Goal: Information Seeking & Learning: Learn about a topic

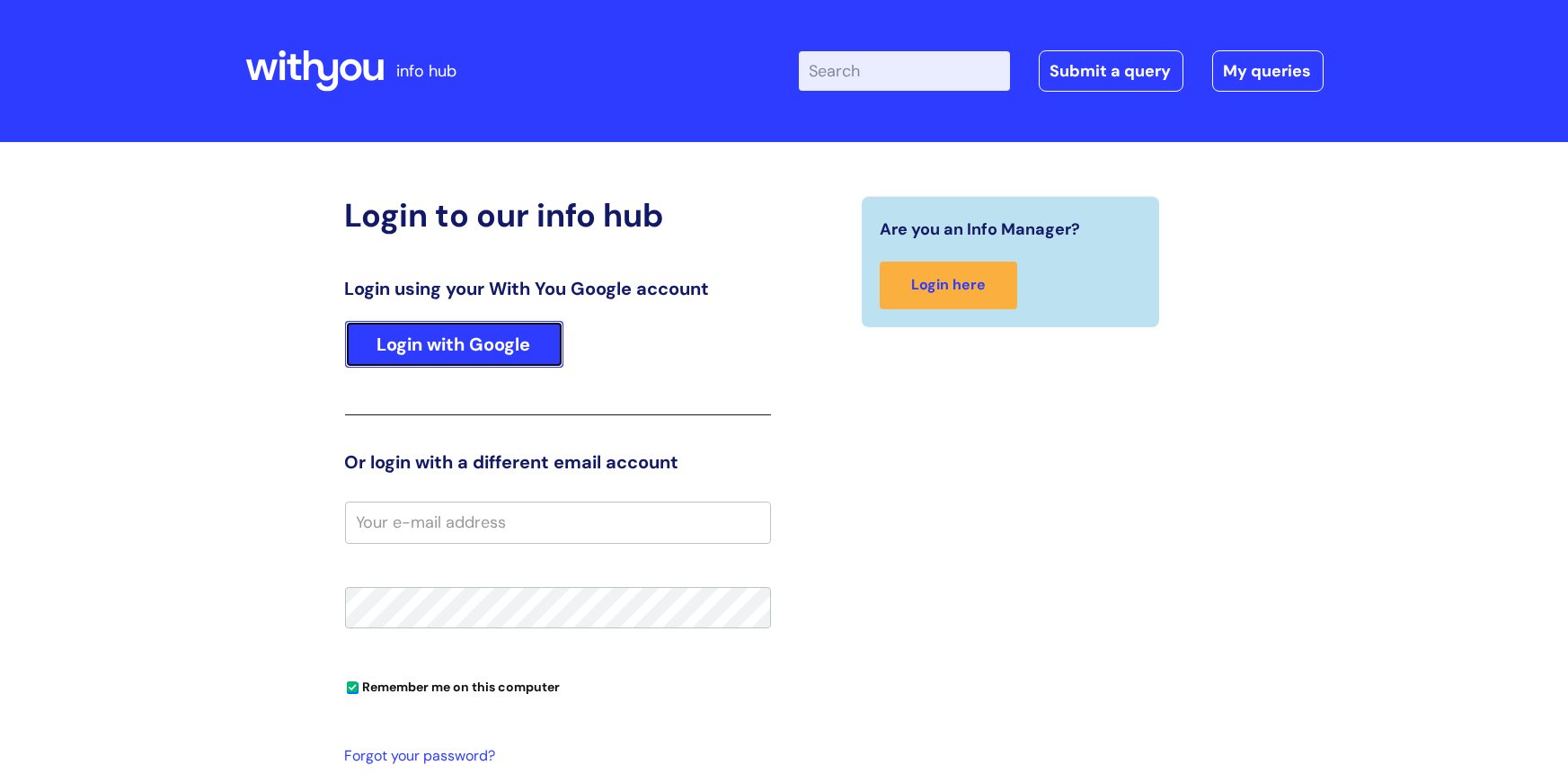
click at [438, 361] on link "Login with Google" at bounding box center [454, 344] width 218 height 47
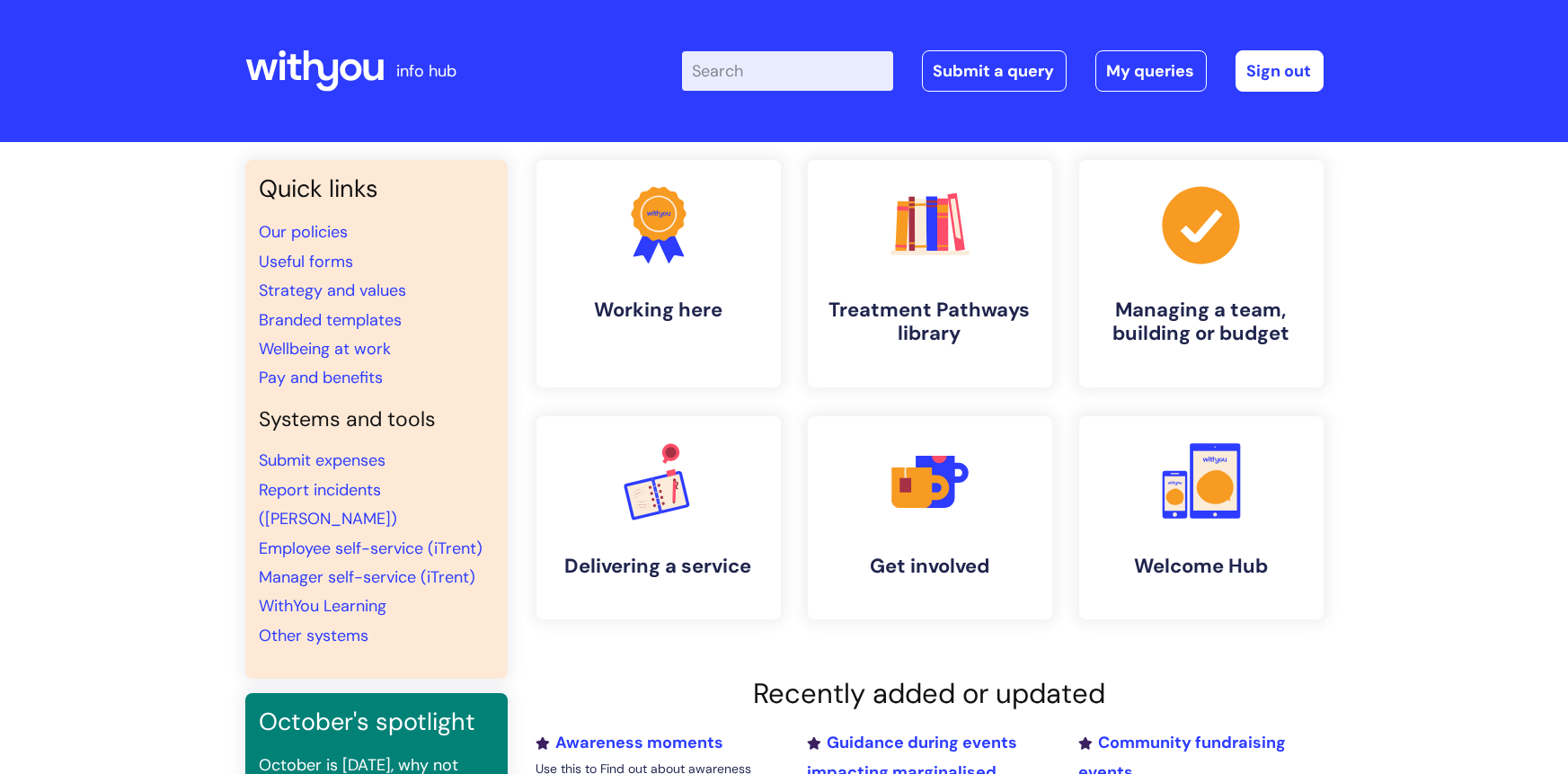
click at [795, 42] on div "Enter your search term here... Search Submit a query My queries Welcome Isabell…" at bounding box center [918, 71] width 811 height 106
click at [777, 74] on input "Enter your search term here..." at bounding box center [787, 71] width 211 height 40
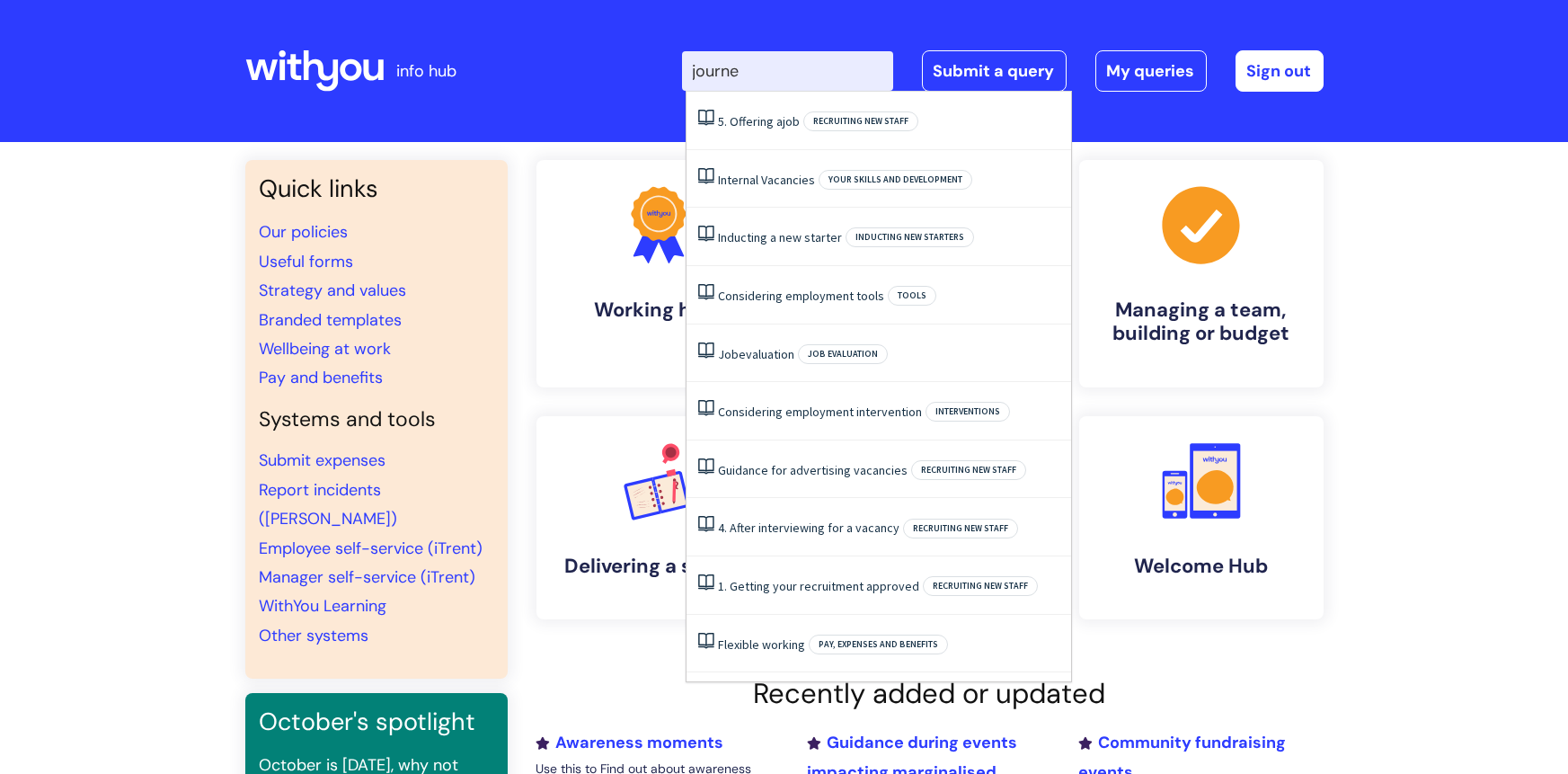
type input "journey"
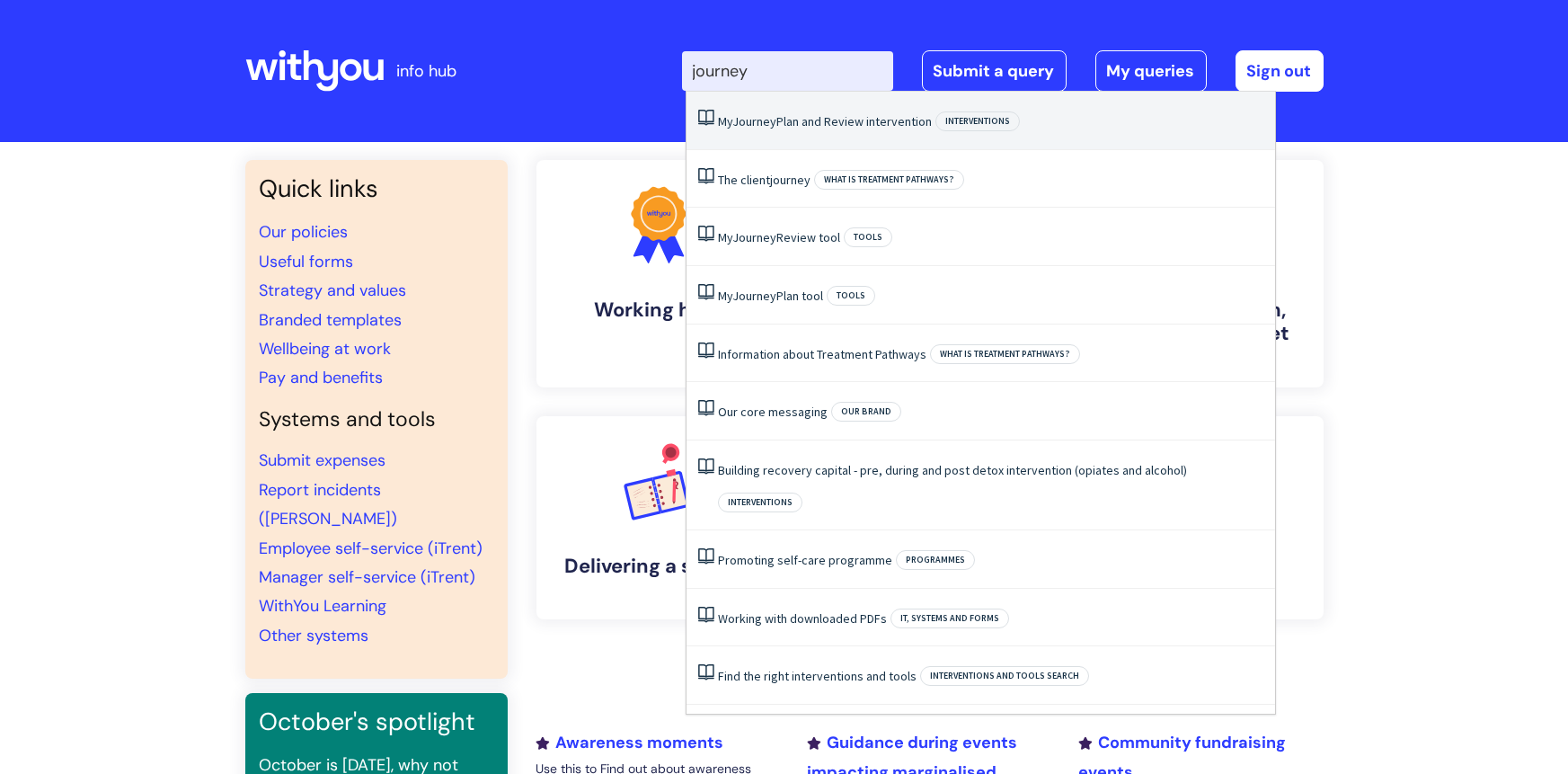
click at [847, 122] on link "My Journey Plan and Review intervention" at bounding box center [824, 121] width 213 height 17
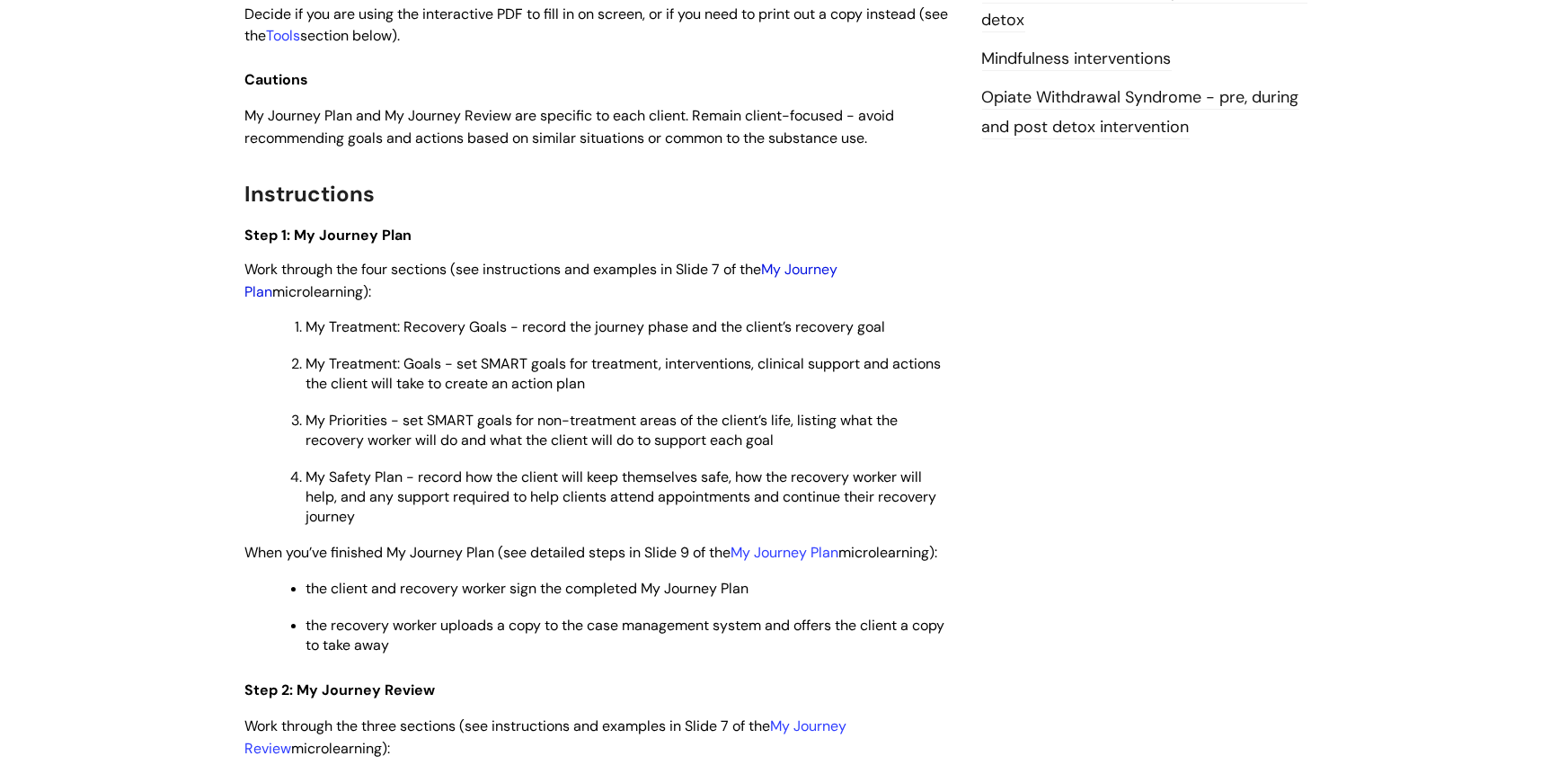
scroll to position [2258, 0]
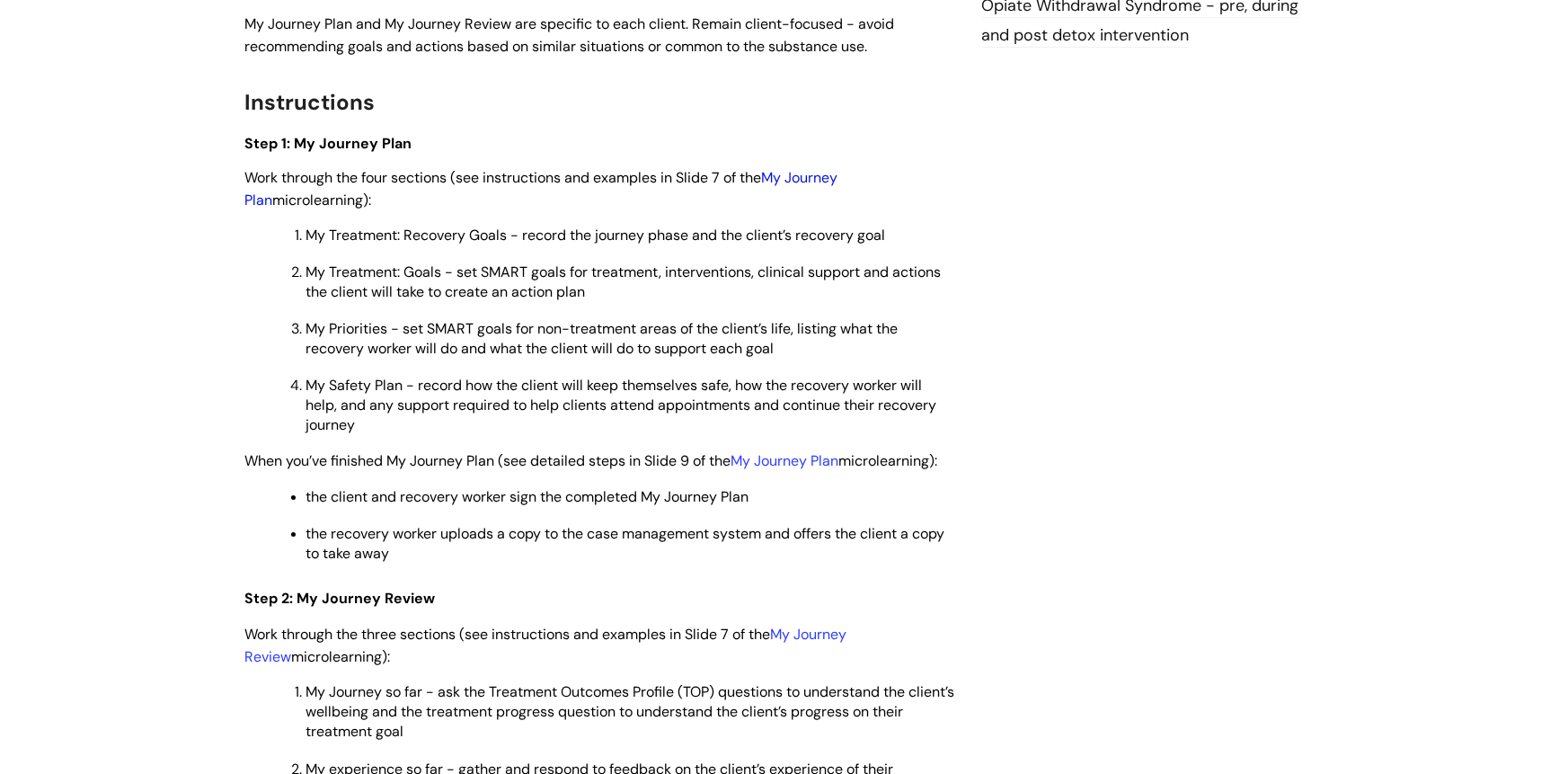
click at [815, 204] on link "My Journey Plan" at bounding box center [542, 189] width 593 height 41
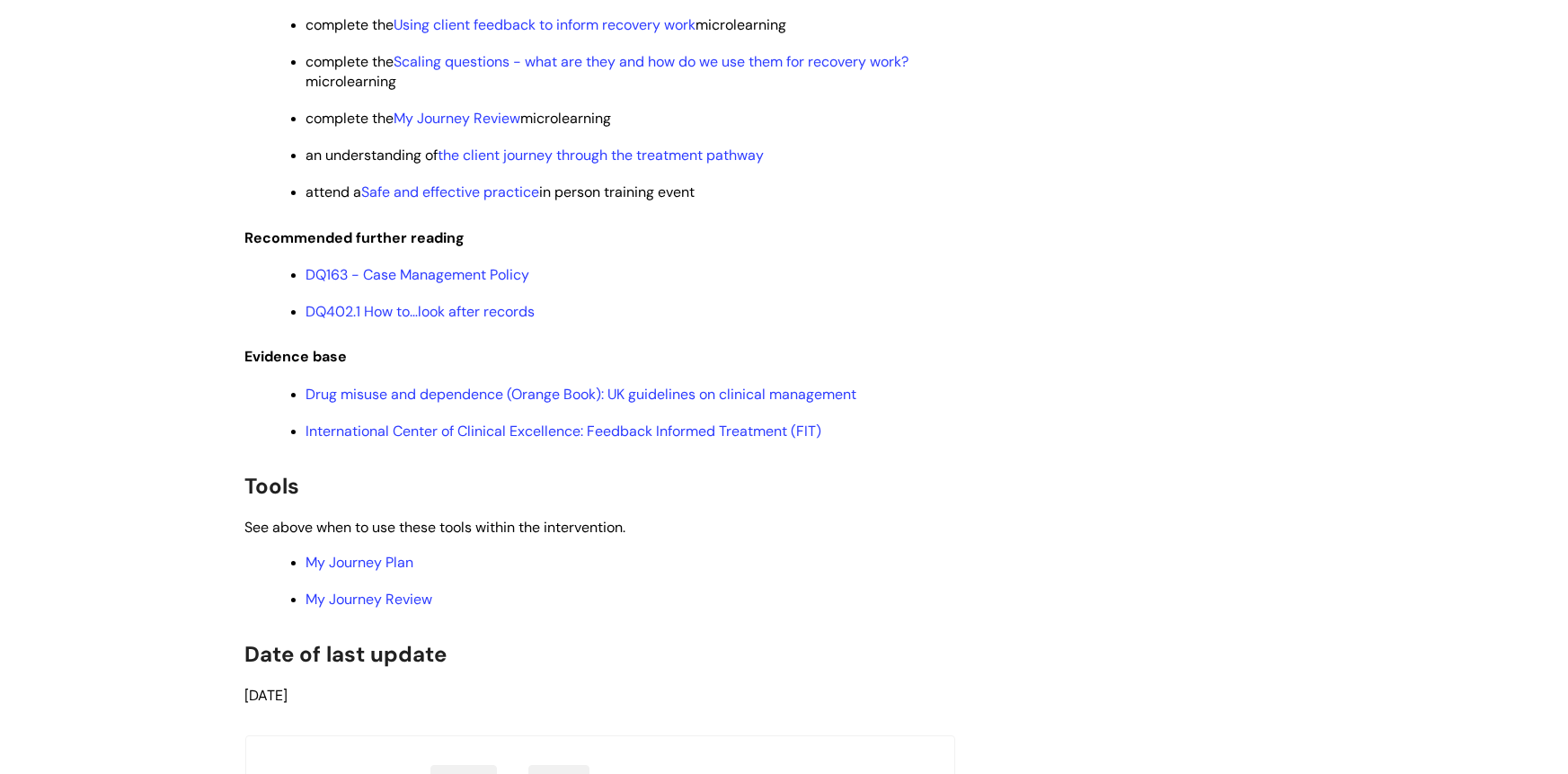
scroll to position [3591, 0]
click at [397, 573] on link "My Journey Plan" at bounding box center [360, 563] width 108 height 19
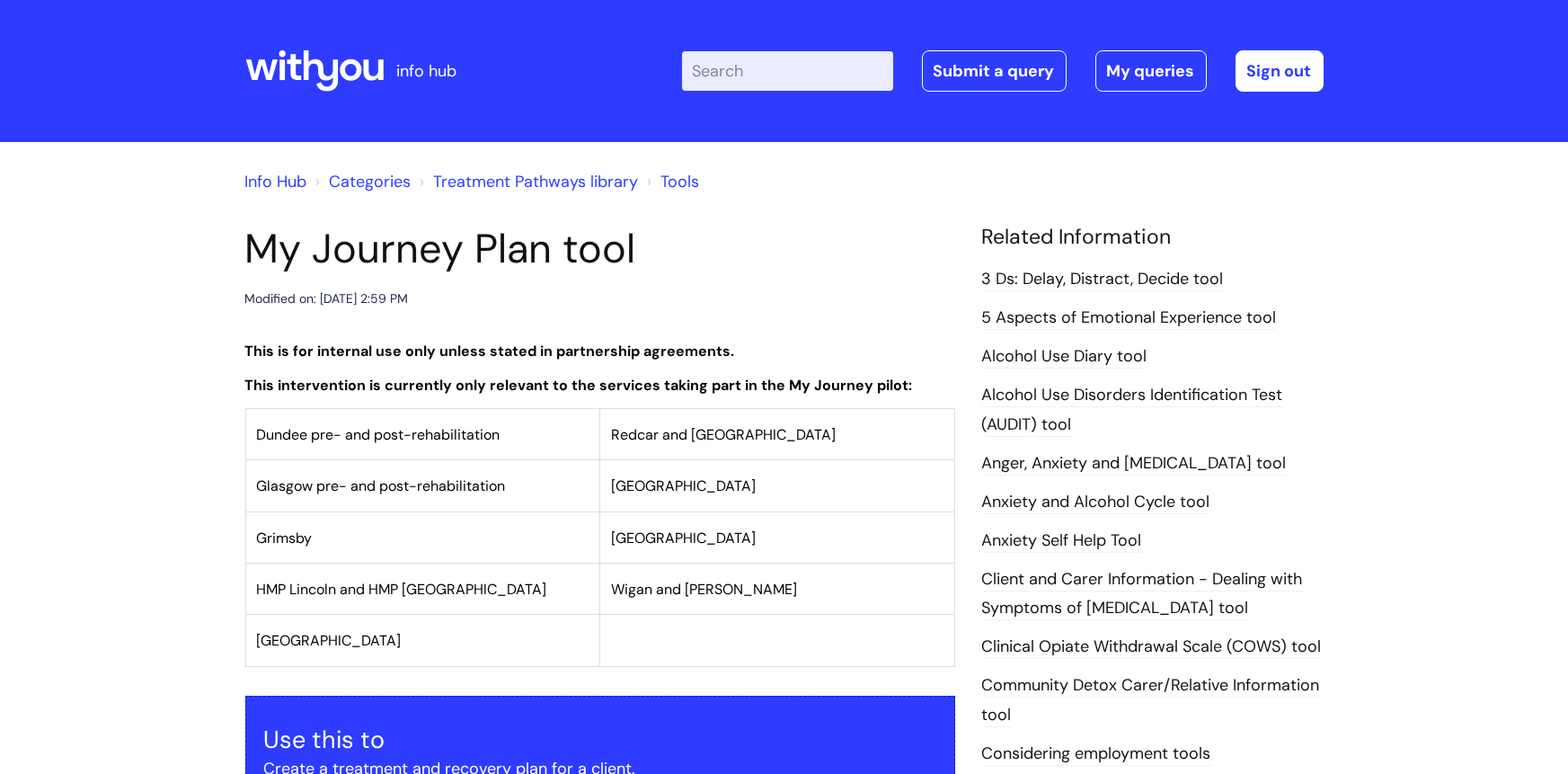
click at [674, 177] on link "Tools" at bounding box center [681, 181] width 39 height 21
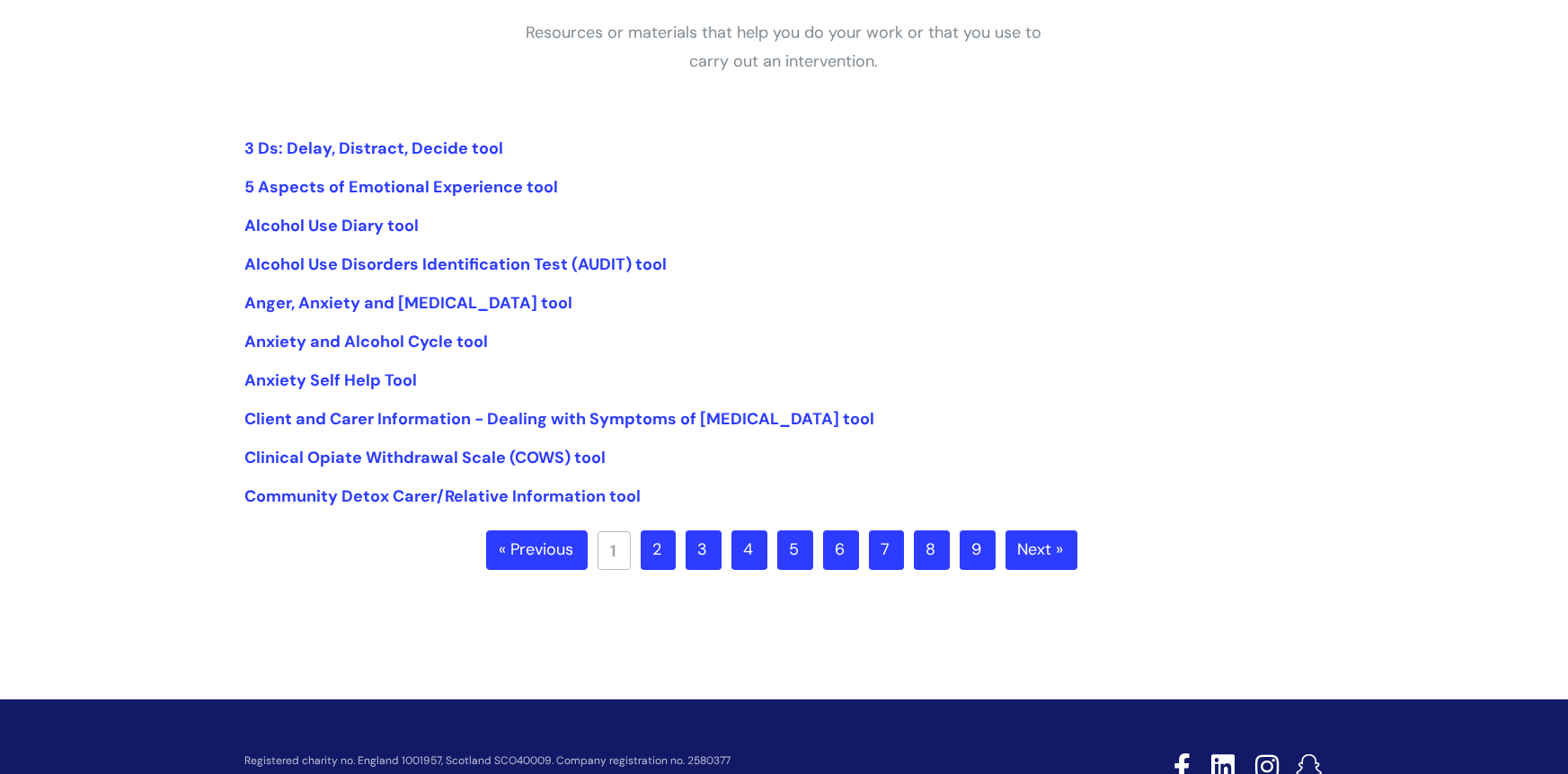
scroll to position [444, 0]
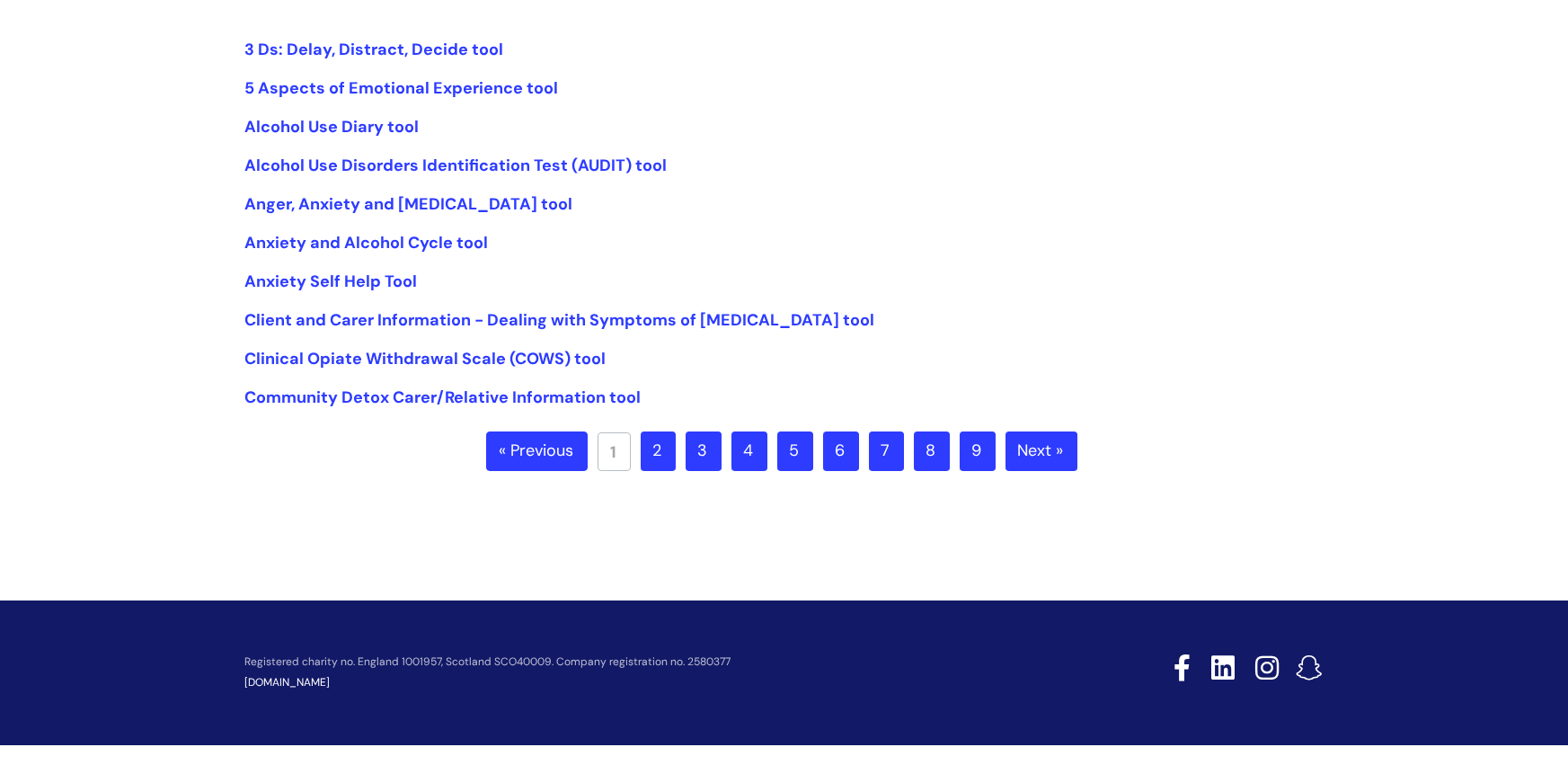
click at [667, 466] on link "2" at bounding box center [658, 451] width 35 height 40
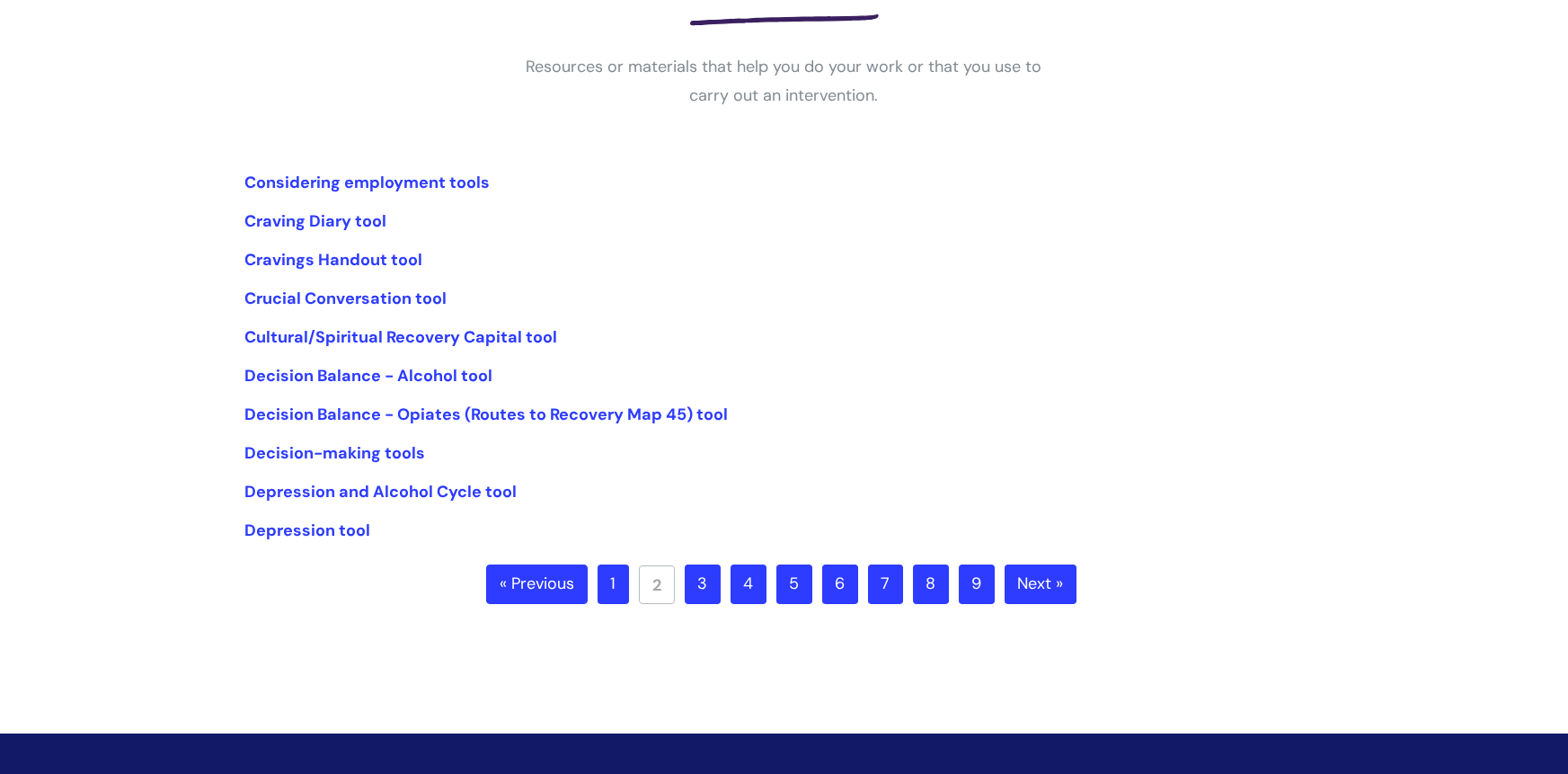
scroll to position [444, 0]
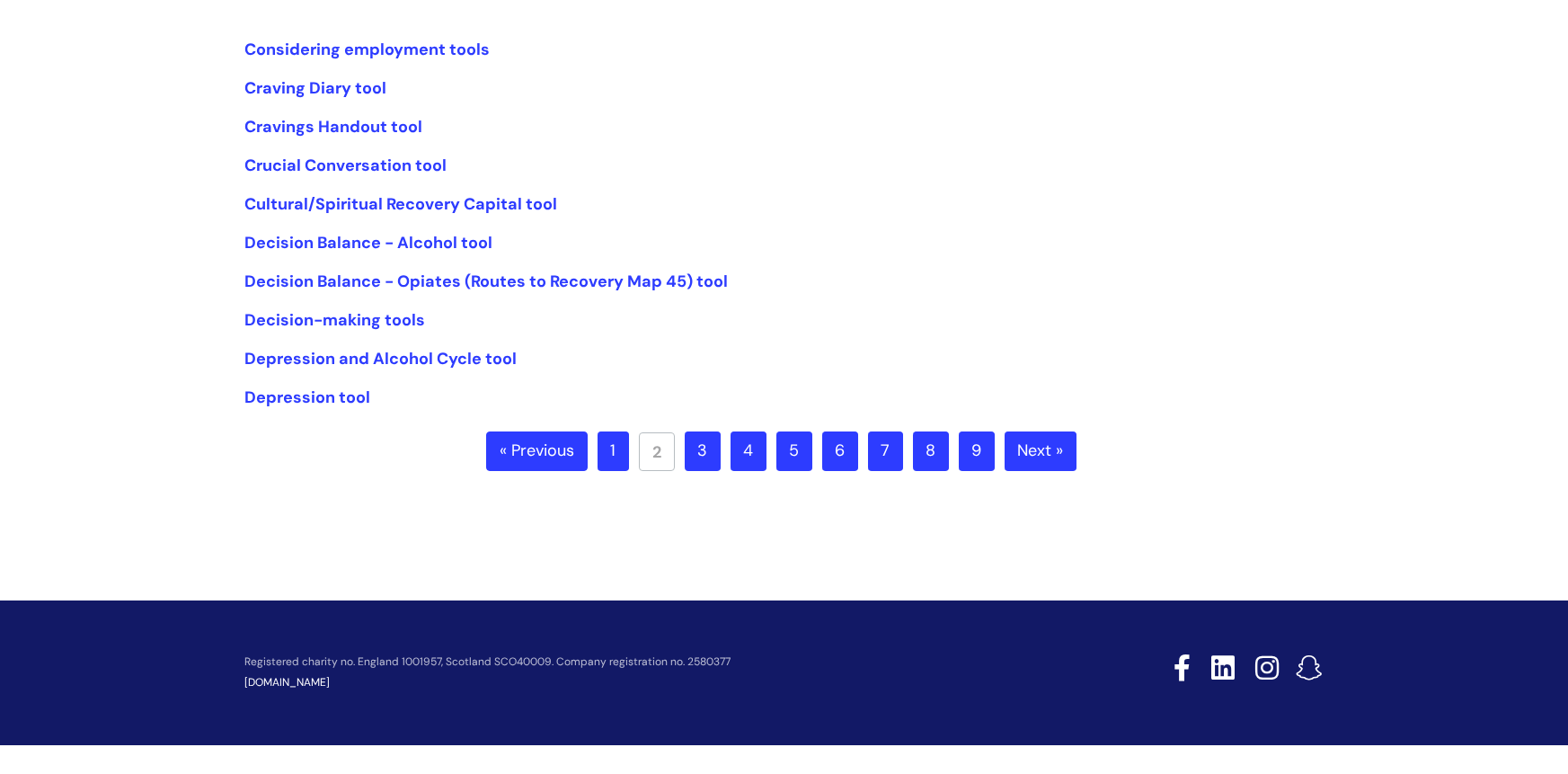
drag, startPoint x: 859, startPoint y: 437, endPoint x: 840, endPoint y: 453, distance: 24.8
click at [860, 437] on ul "« Previous 1 2 3 4 5 6 7 8 9 Next »" at bounding box center [783, 463] width 595 height 63
click at [830, 457] on link "6" at bounding box center [839, 451] width 36 height 40
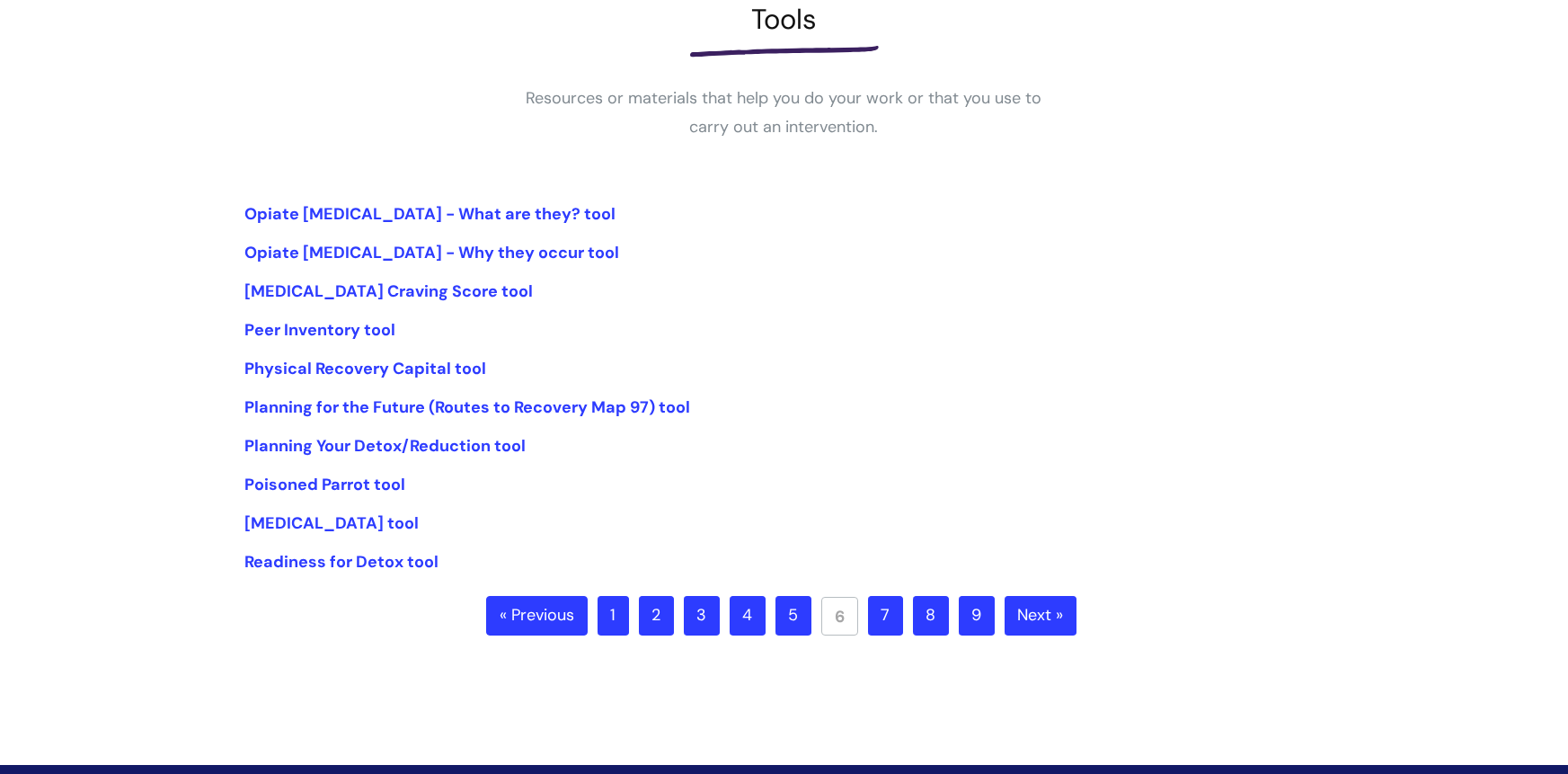
scroll to position [444, 0]
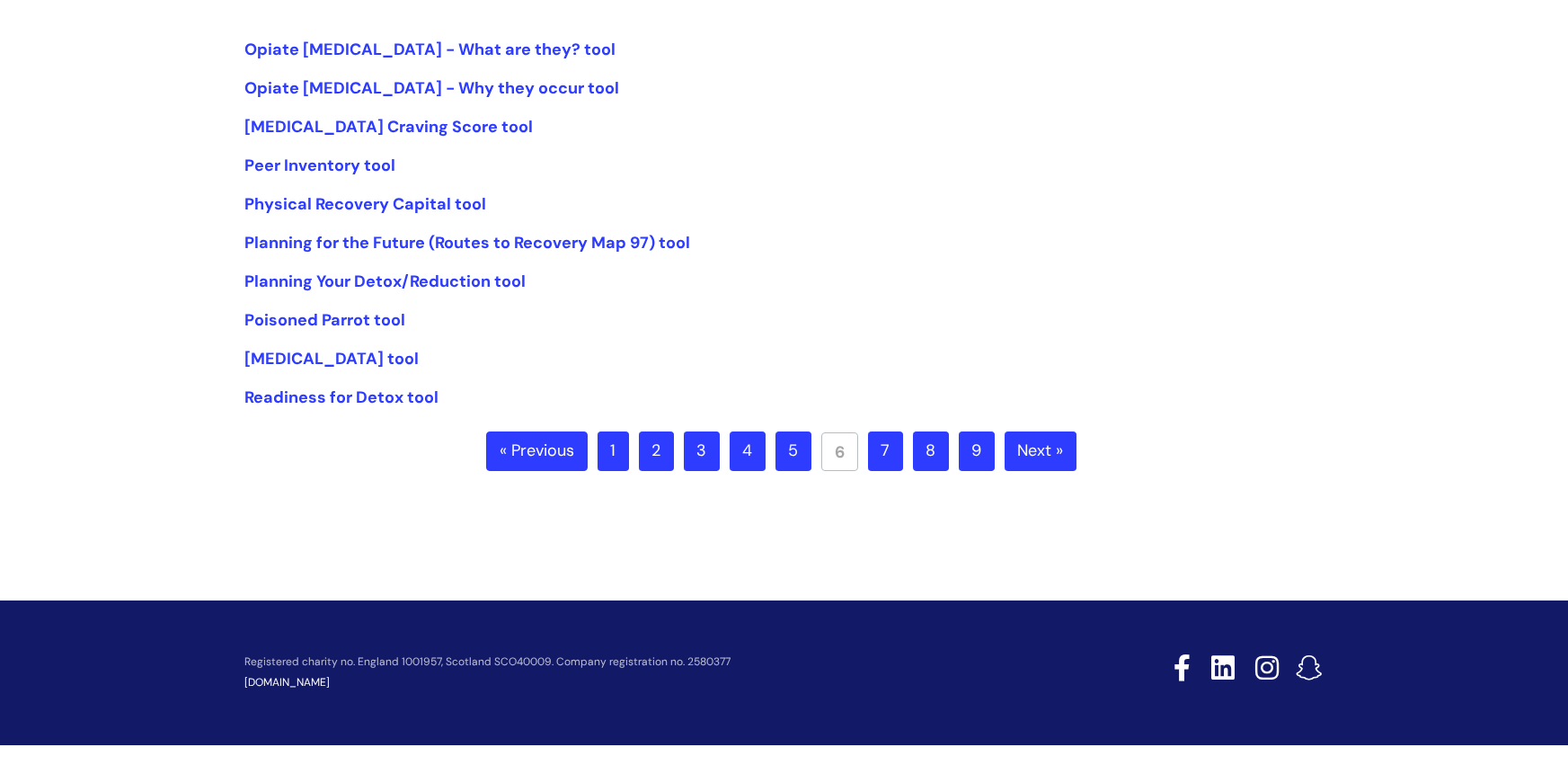
click at [762, 460] on link "4" at bounding box center [747, 451] width 36 height 40
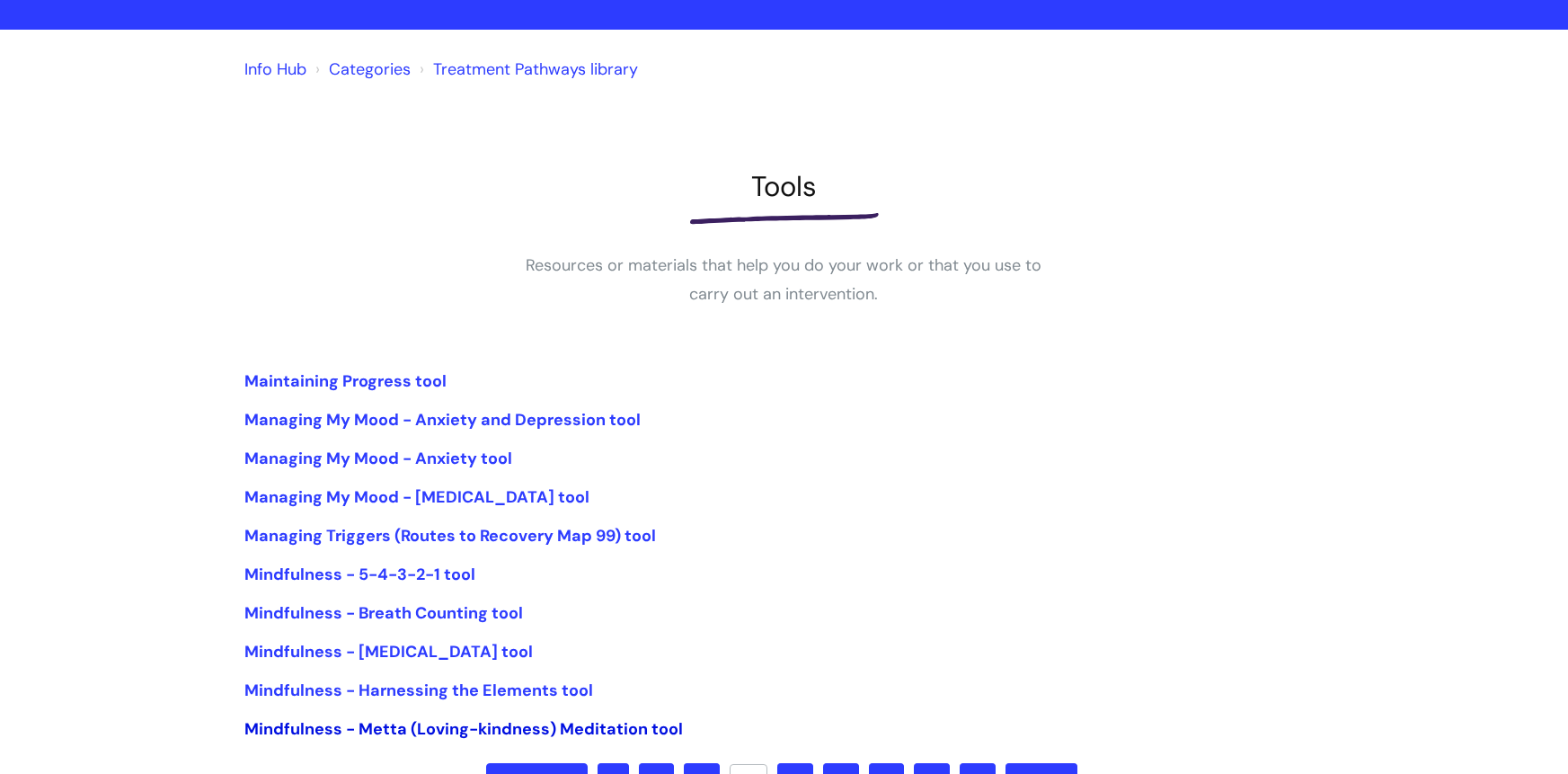
scroll to position [366, 0]
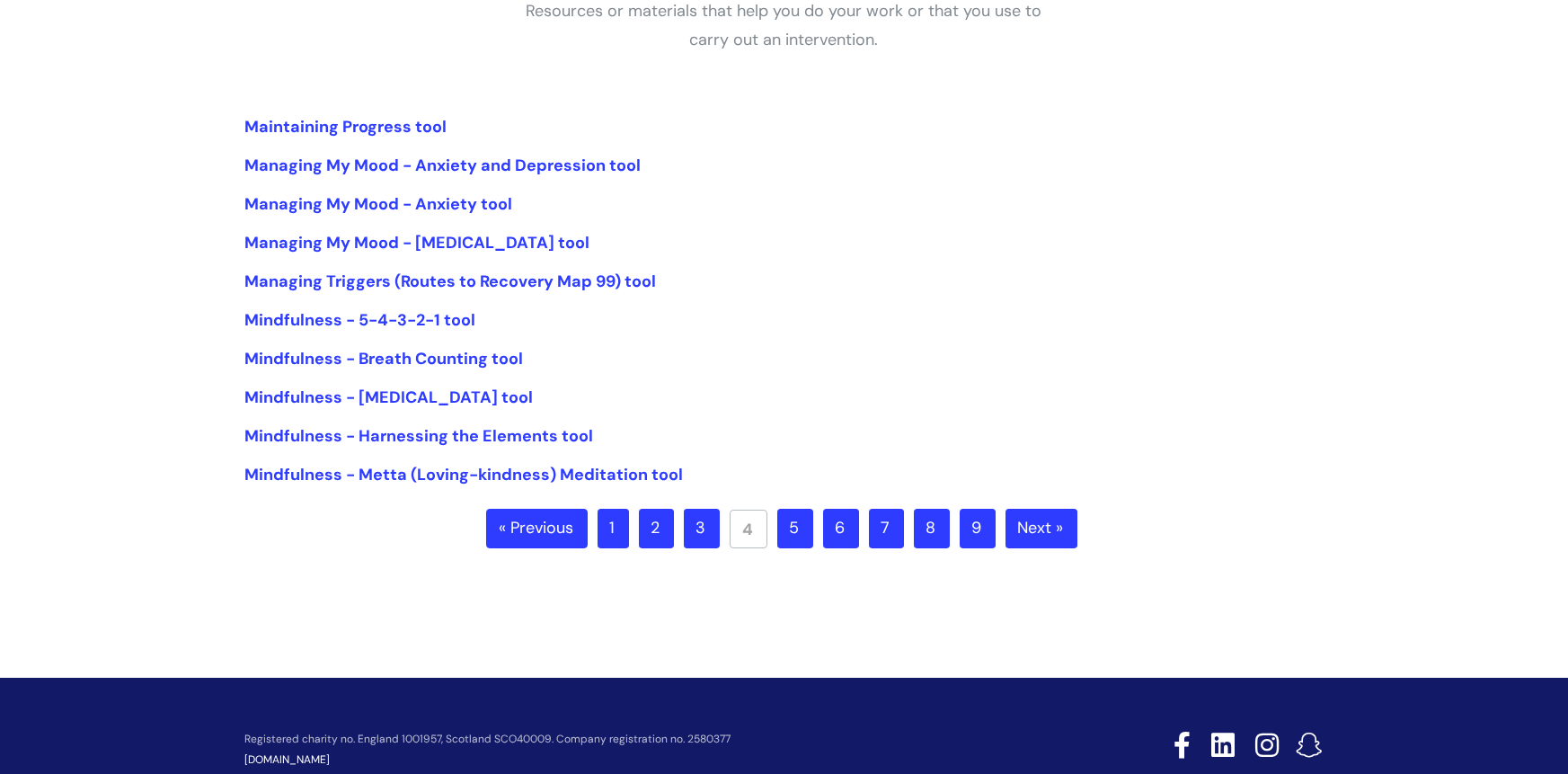
click at [800, 525] on link "5" at bounding box center [795, 528] width 36 height 40
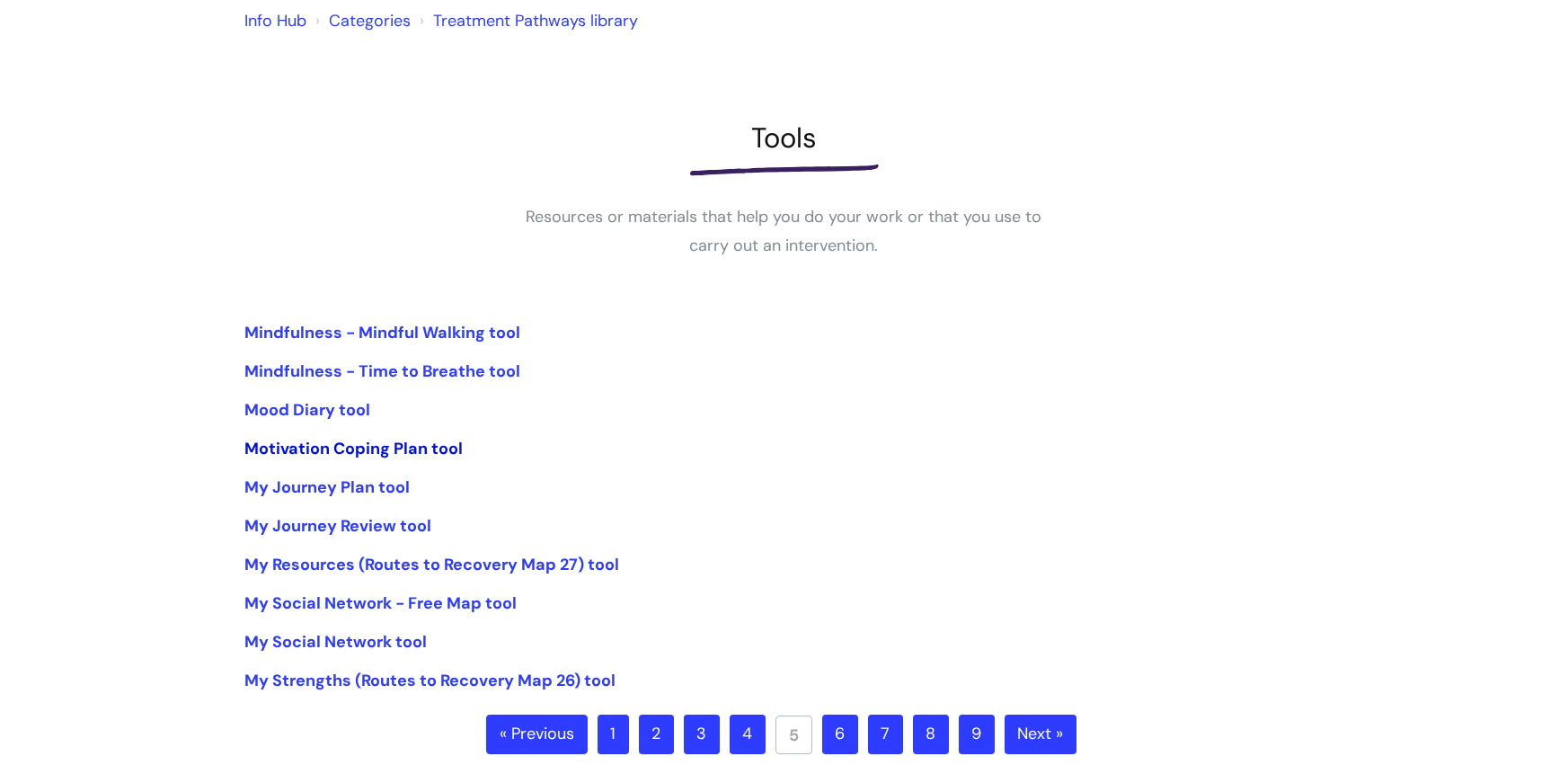
scroll to position [170, 0]
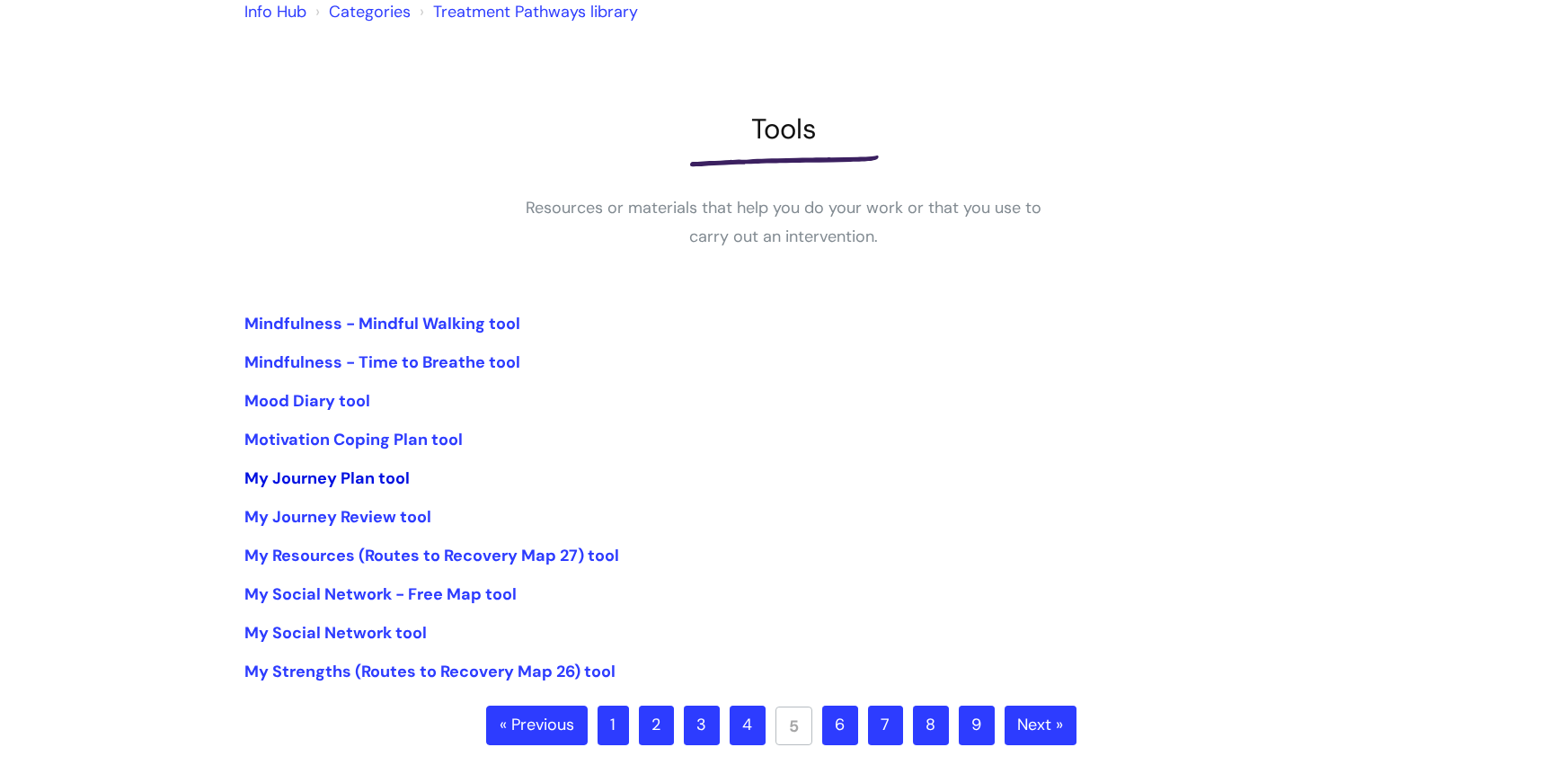
click at [316, 475] on link "My Journey Plan tool" at bounding box center [329, 478] width 166 height 21
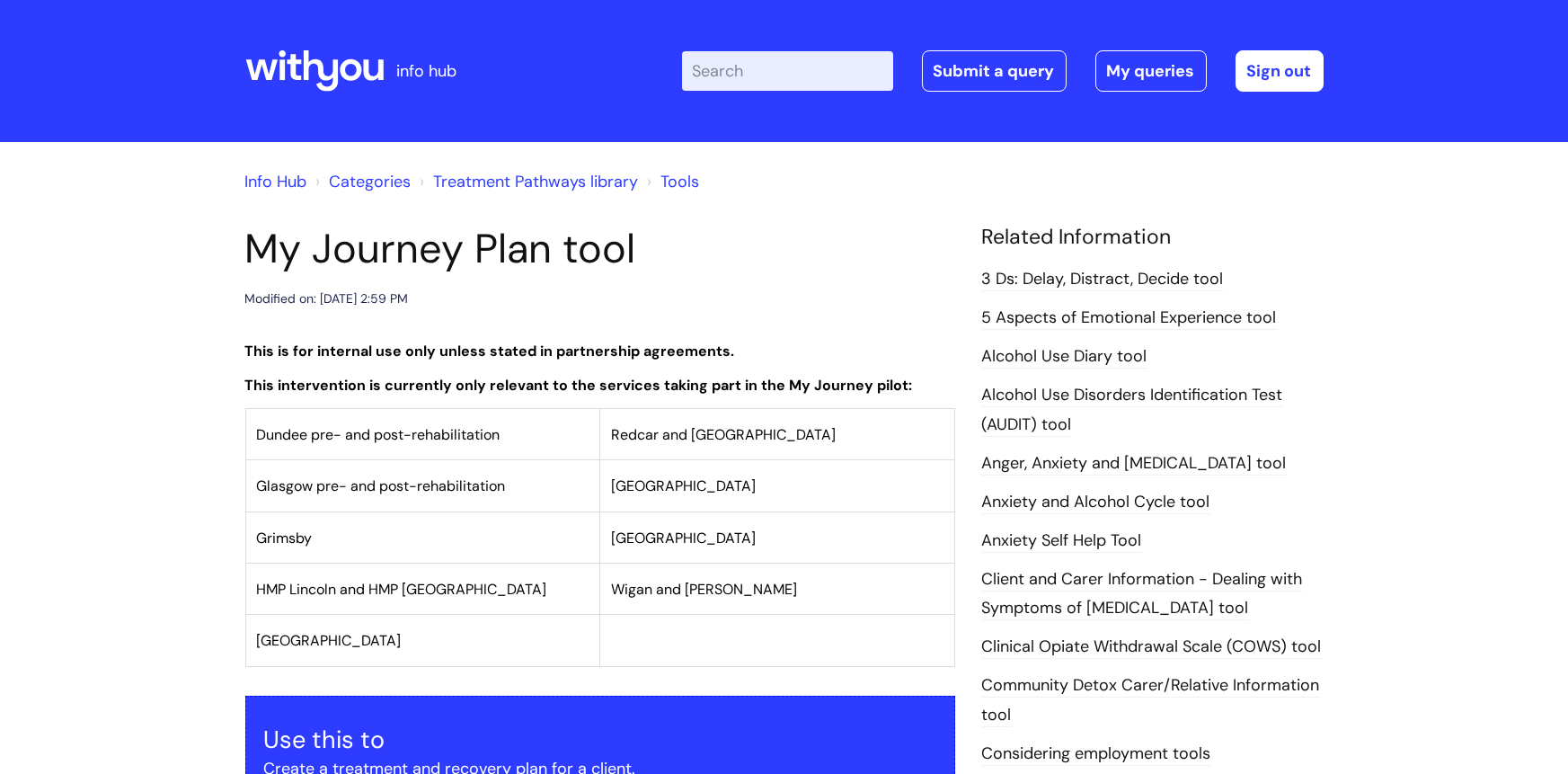
click at [726, 80] on input "Enter your search term here..." at bounding box center [787, 71] width 211 height 40
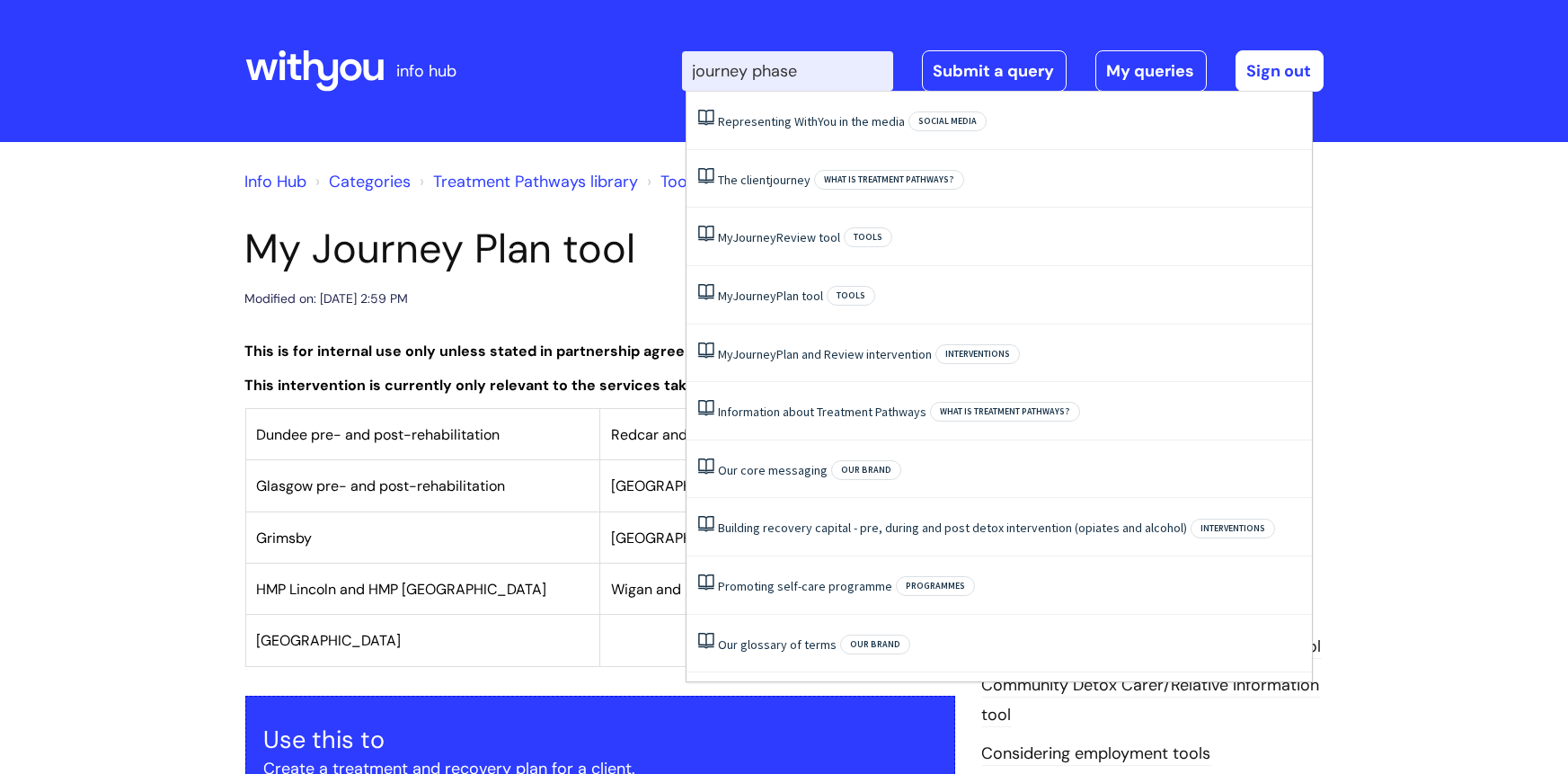
type input "journey phase"
click button "Search" at bounding box center [0, 0] width 0 height 0
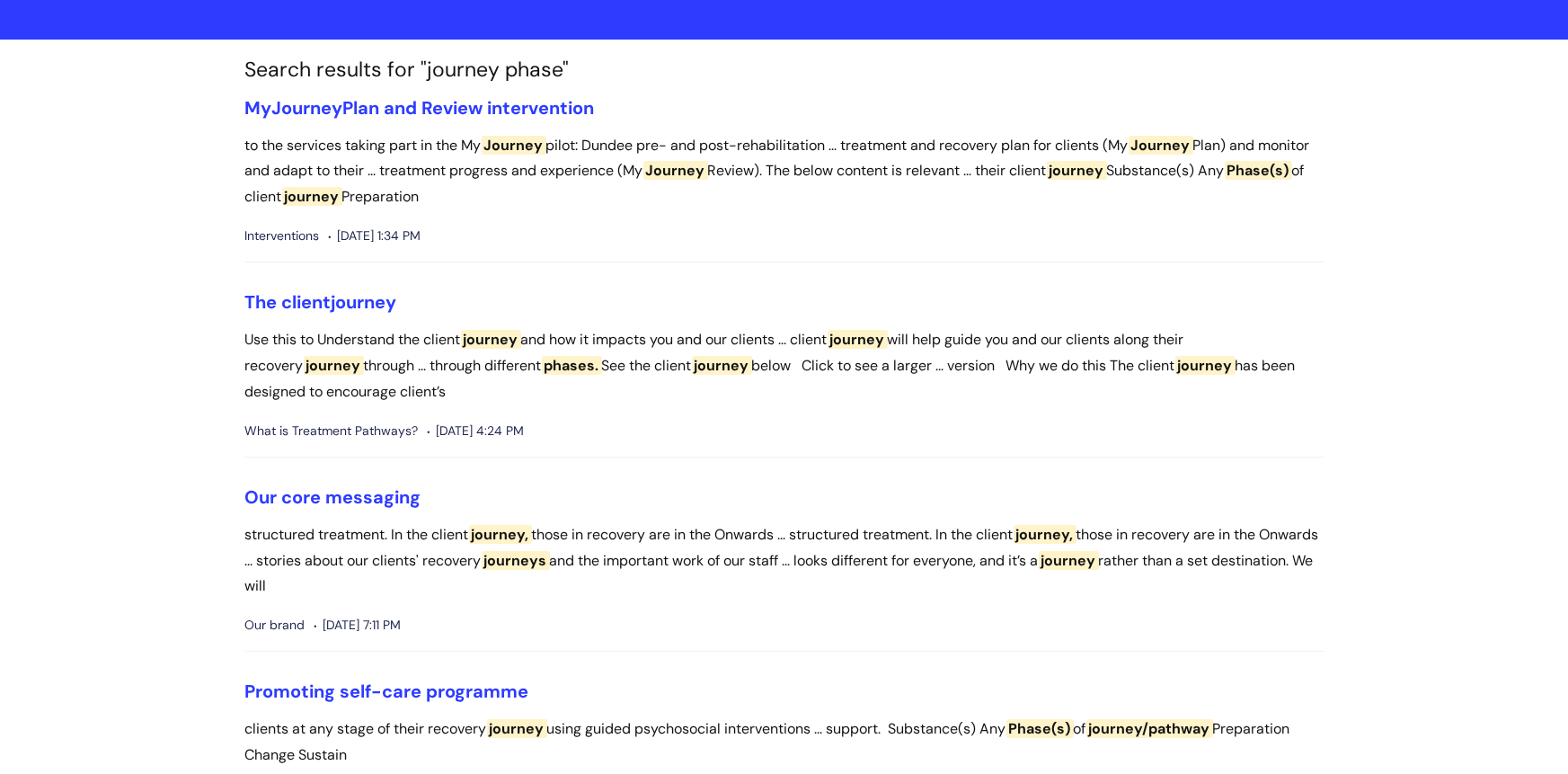
scroll to position [169, 0]
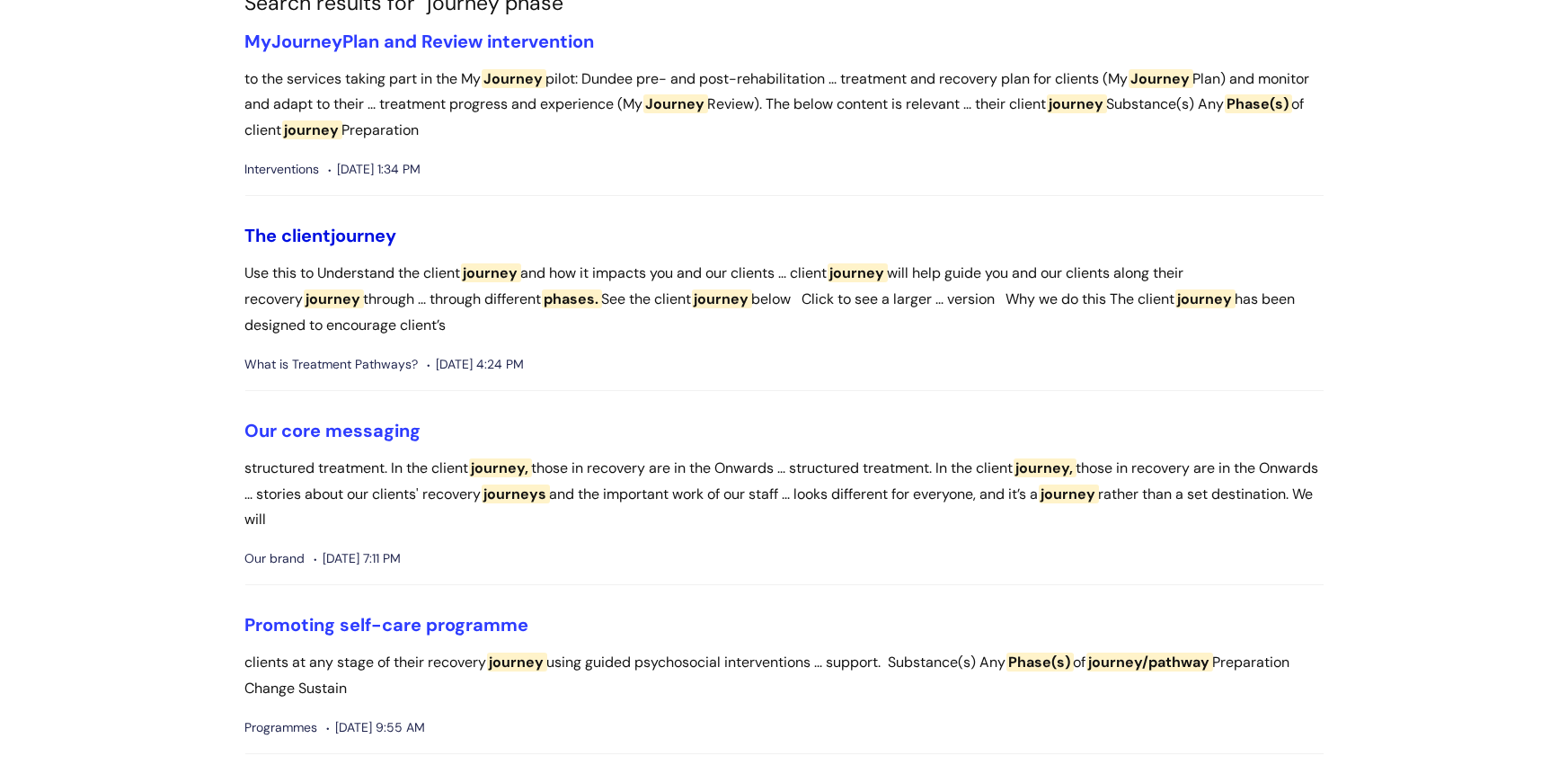
click at [362, 234] on span "journey" at bounding box center [363, 235] width 65 height 23
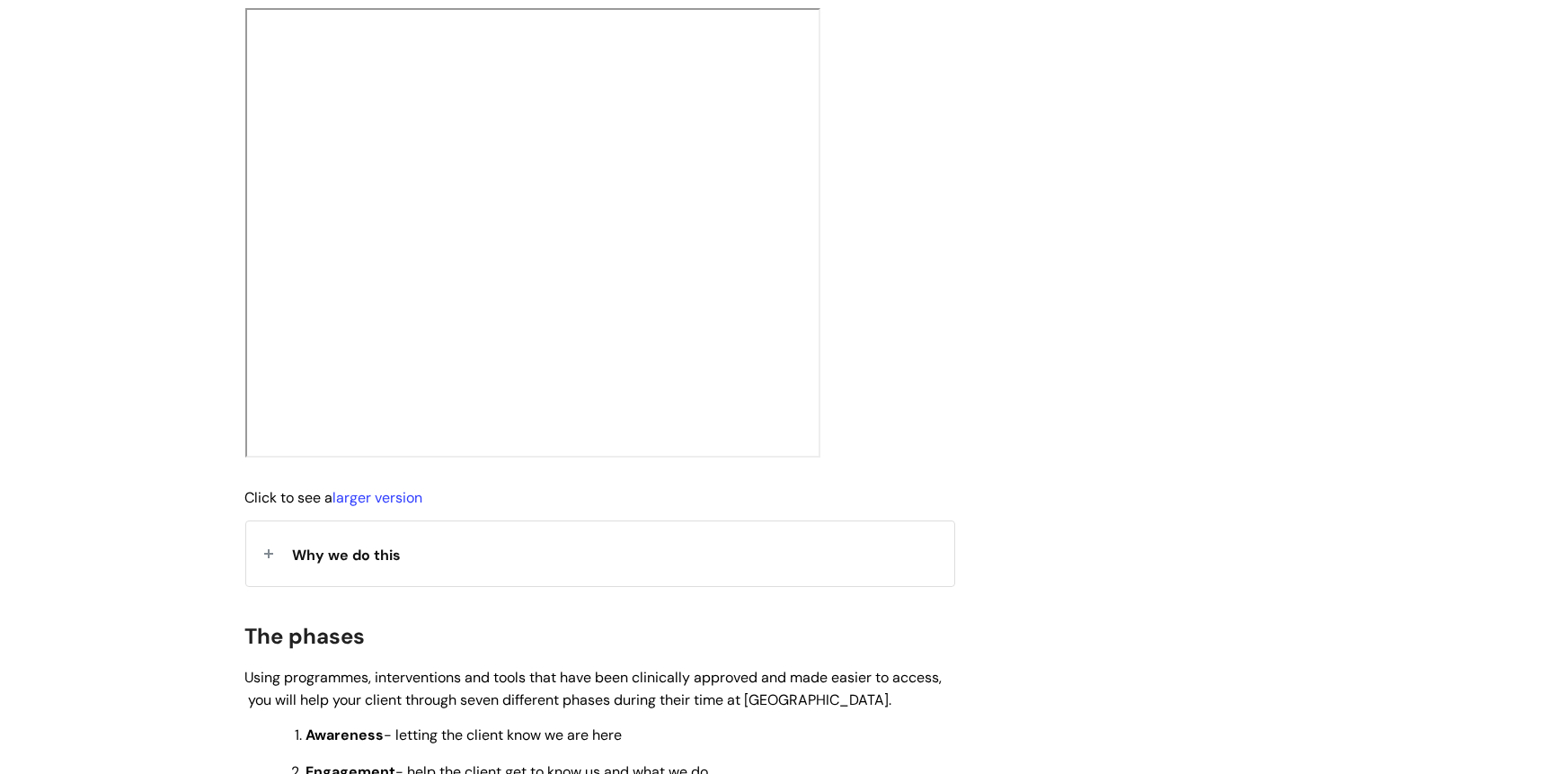
scroll to position [595, 0]
